Goal: Information Seeking & Learning: Learn about a topic

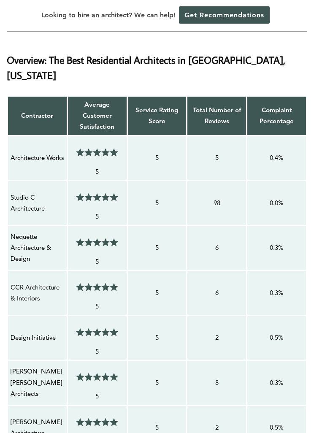
scroll to position [558, 0]
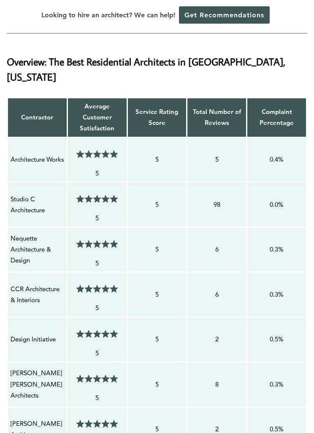
click at [31, 194] on p "Studio C Architecture" at bounding box center [38, 205] width 54 height 22
click at [28, 194] on p "Studio C Architecture" at bounding box center [38, 205] width 54 height 22
click at [41, 154] on p "Architecture Works" at bounding box center [38, 159] width 54 height 11
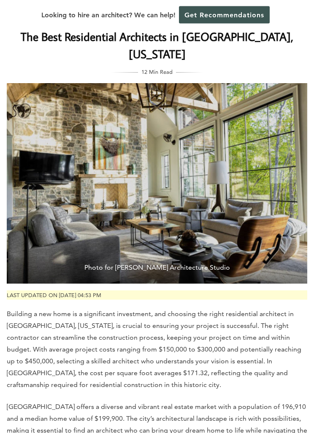
scroll to position [0, 0]
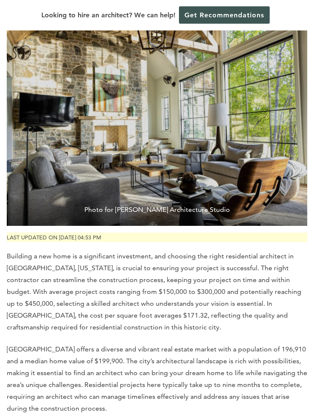
scroll to position [84, 0]
